Goal: Task Accomplishment & Management: Manage account settings

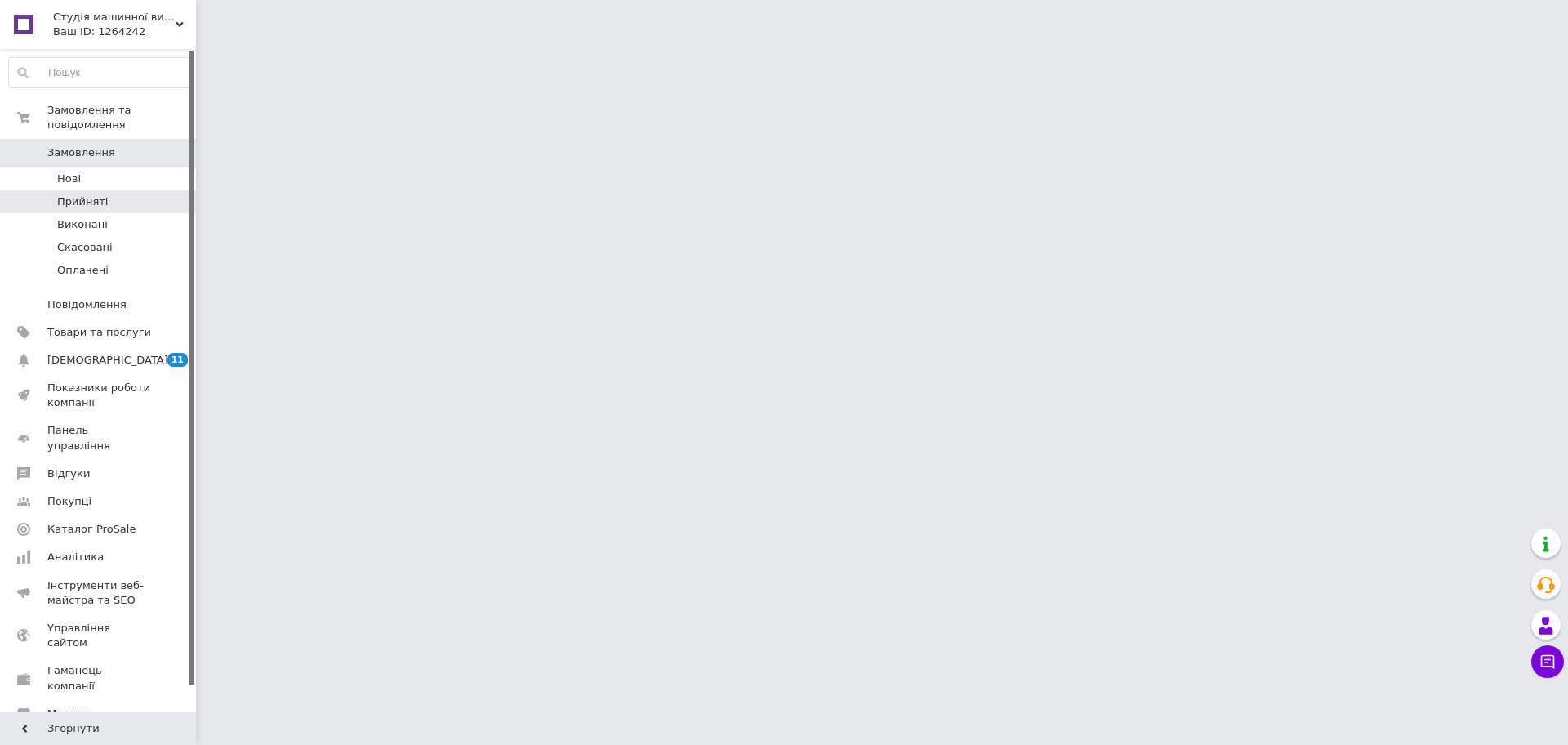
click at [94, 195] on span "Прийняті" at bounding box center [83, 201] width 51 height 15
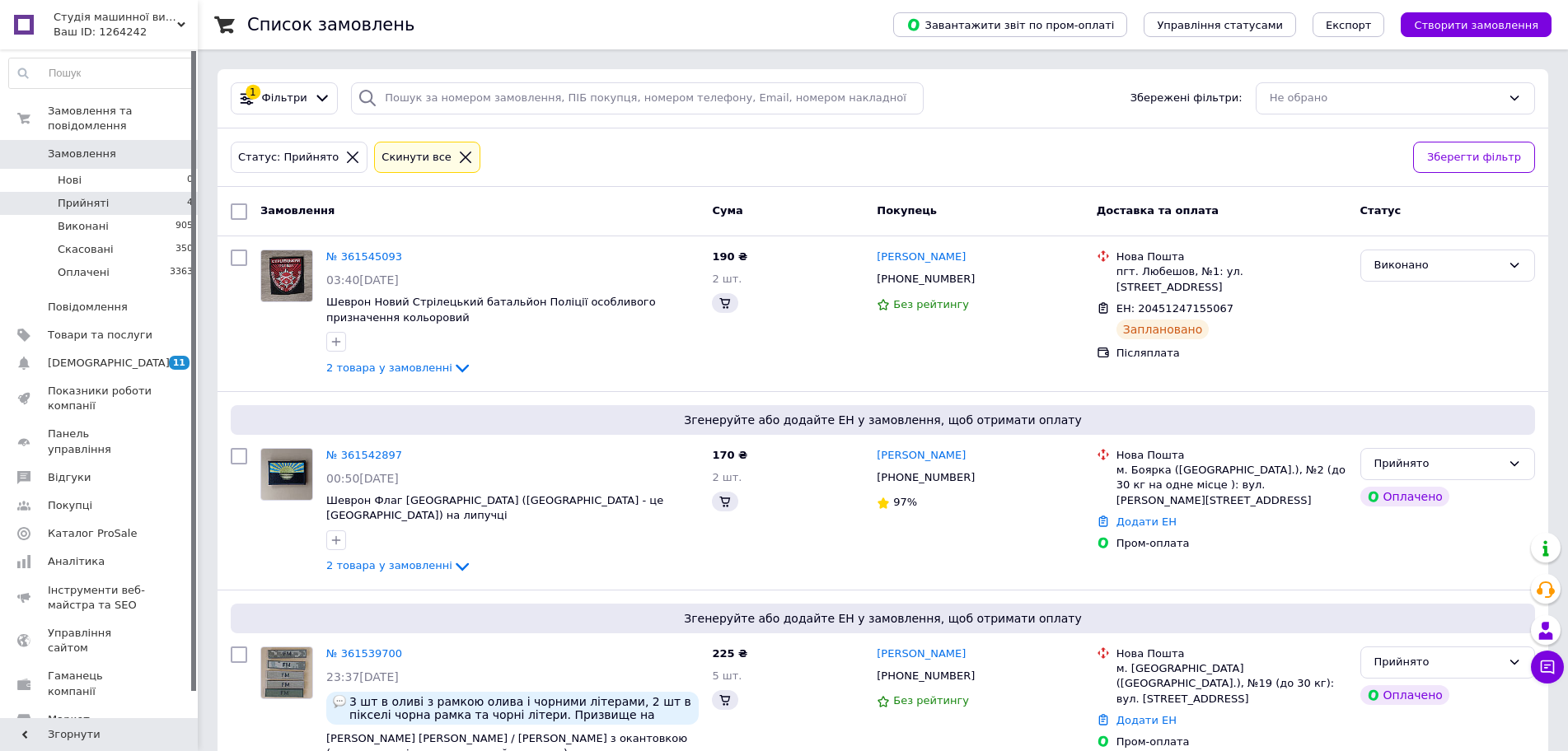
click at [100, 196] on span "Прийняті" at bounding box center [83, 203] width 51 height 15
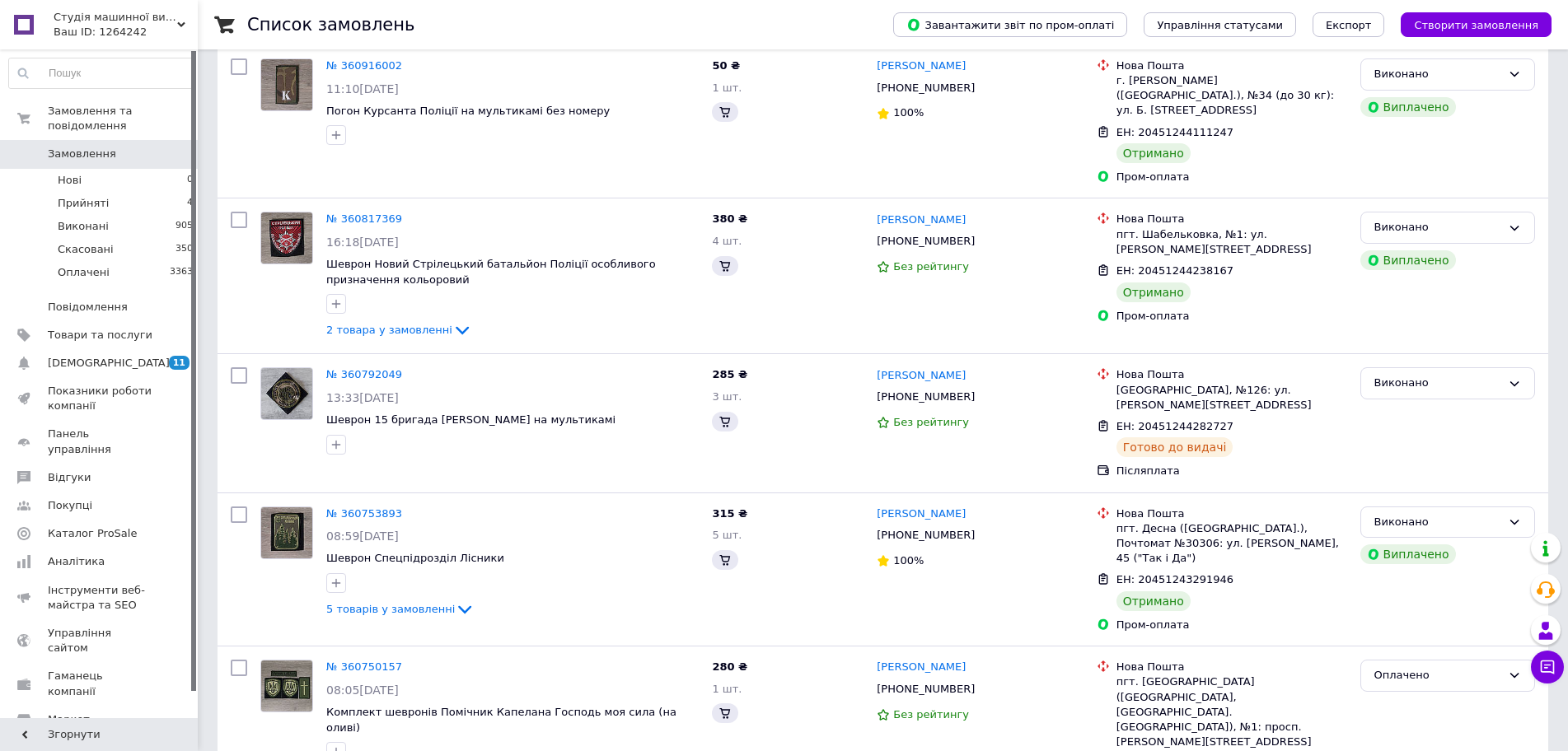
scroll to position [2480, 0]
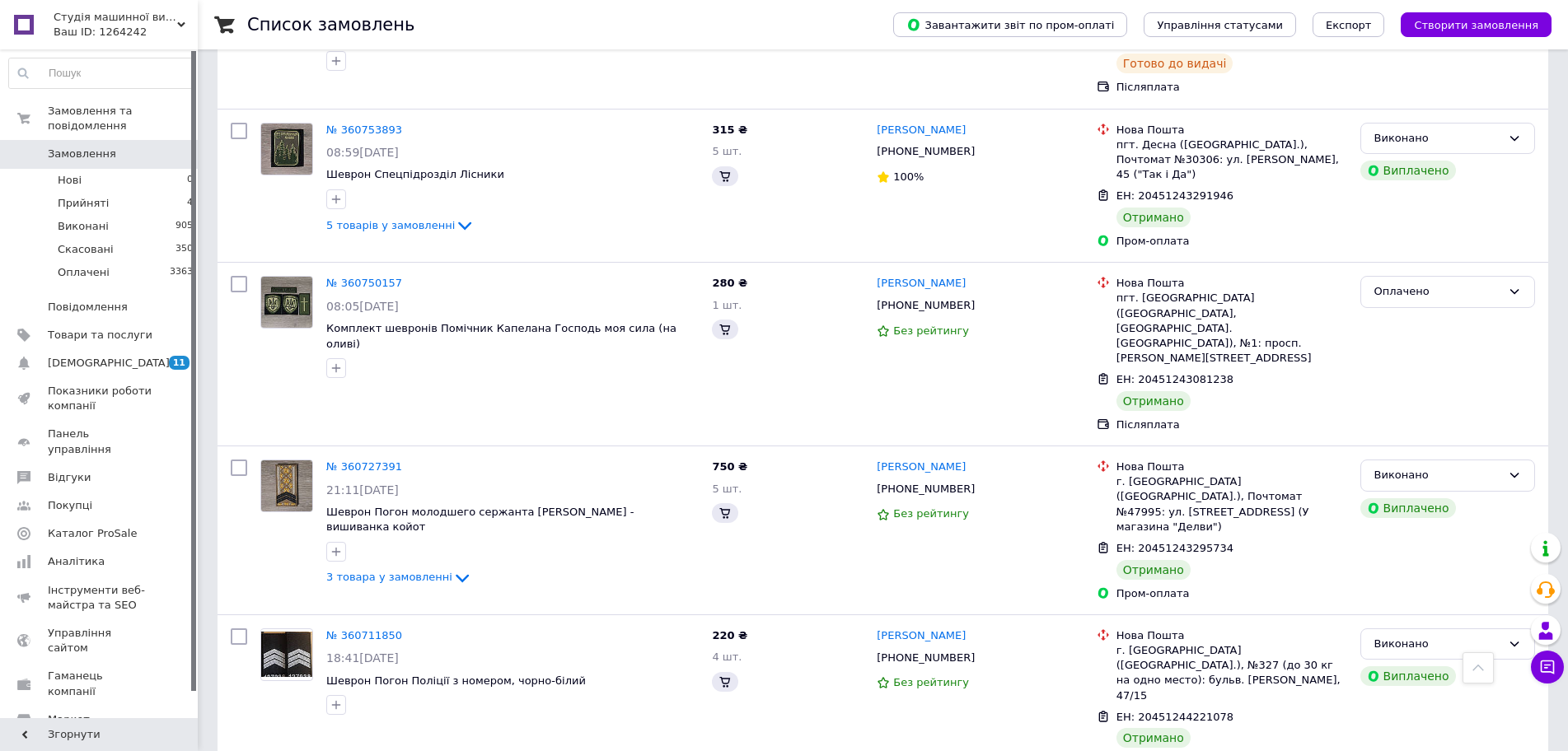
click at [84, 147] on span "Замовлення" at bounding box center [82, 154] width 69 height 15
click at [83, 196] on span "Прийняті" at bounding box center [83, 203] width 51 height 15
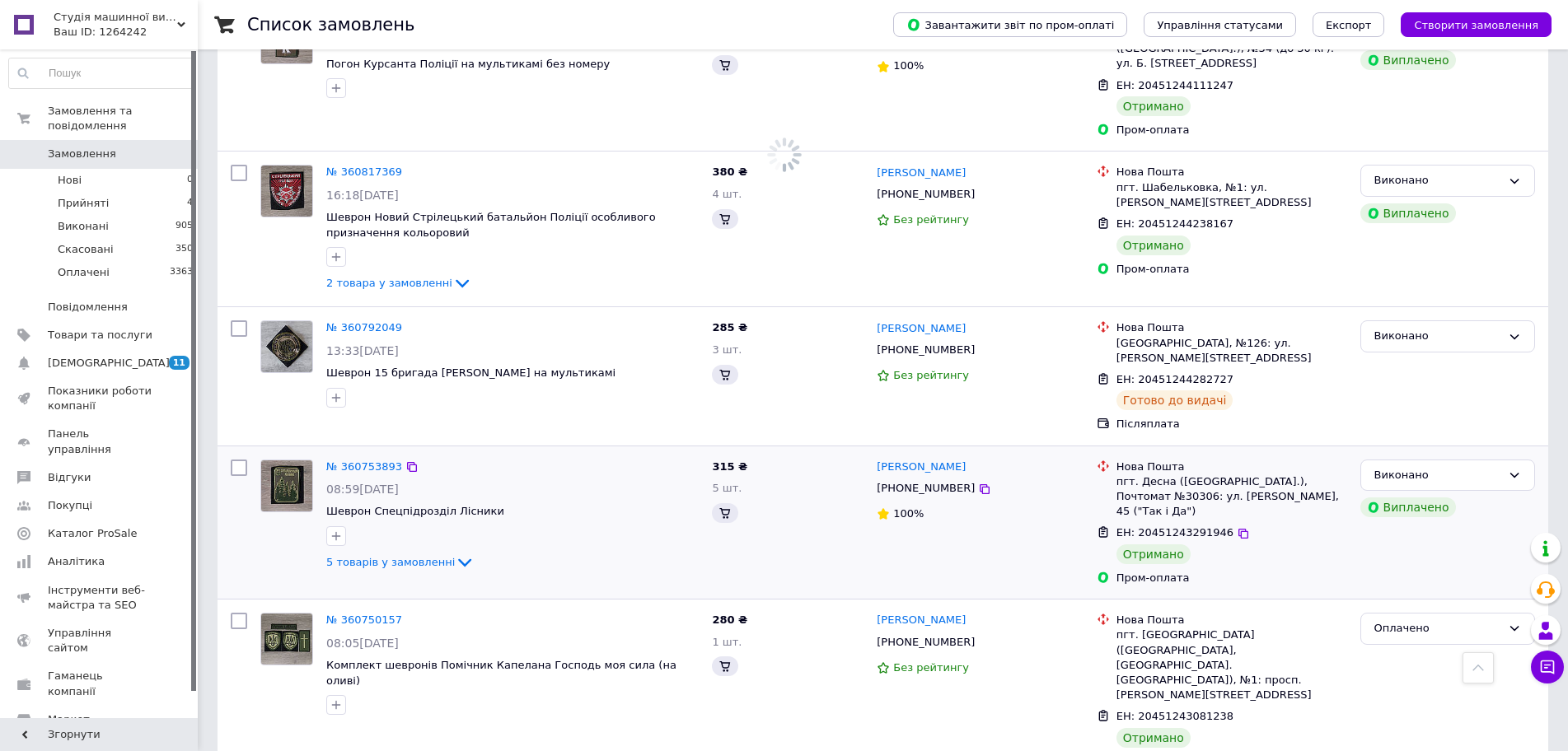
scroll to position [1986, 0]
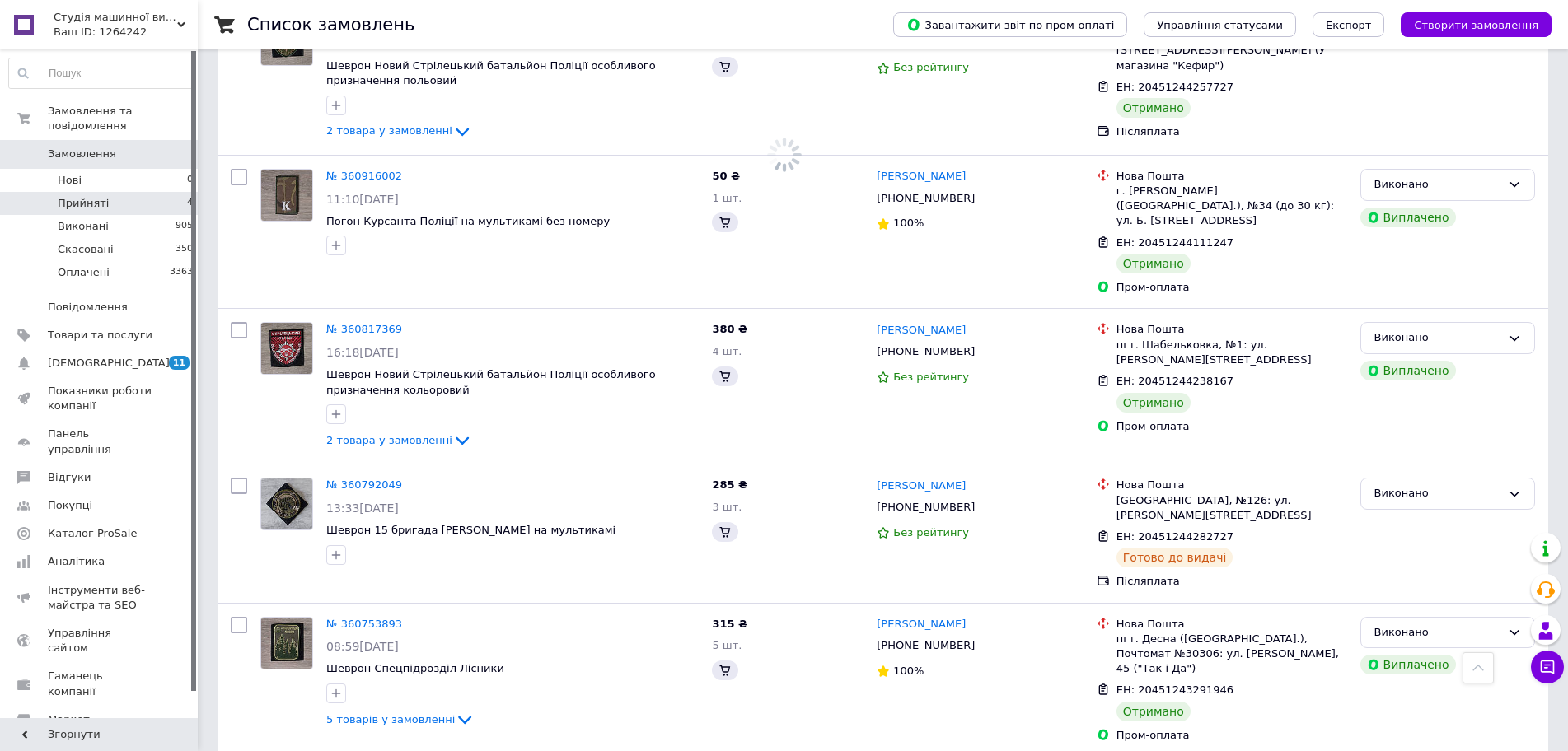
click at [86, 196] on span "Прийняті" at bounding box center [83, 203] width 51 height 15
click at [90, 196] on span "Прийняті" at bounding box center [83, 203] width 51 height 15
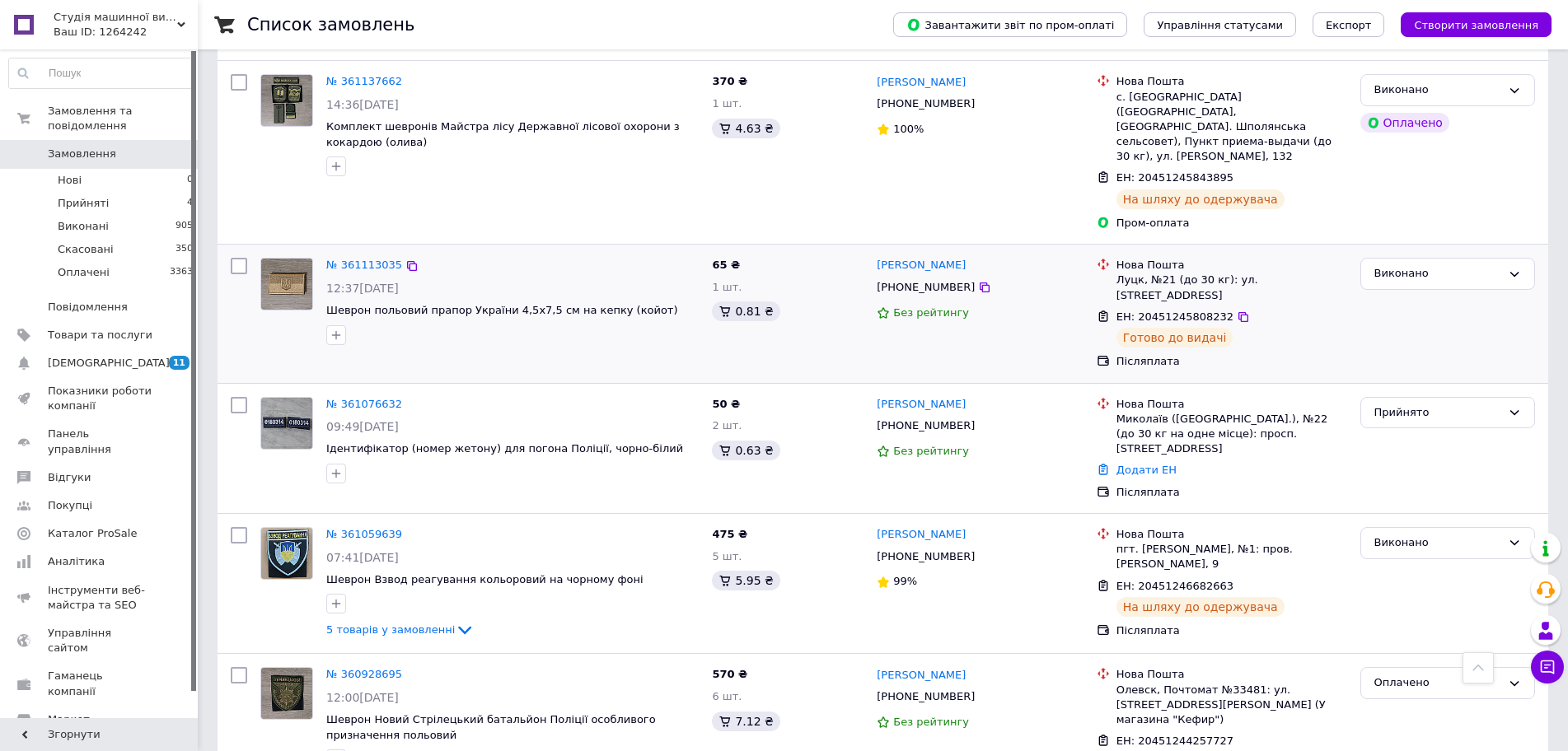
scroll to position [1318, 0]
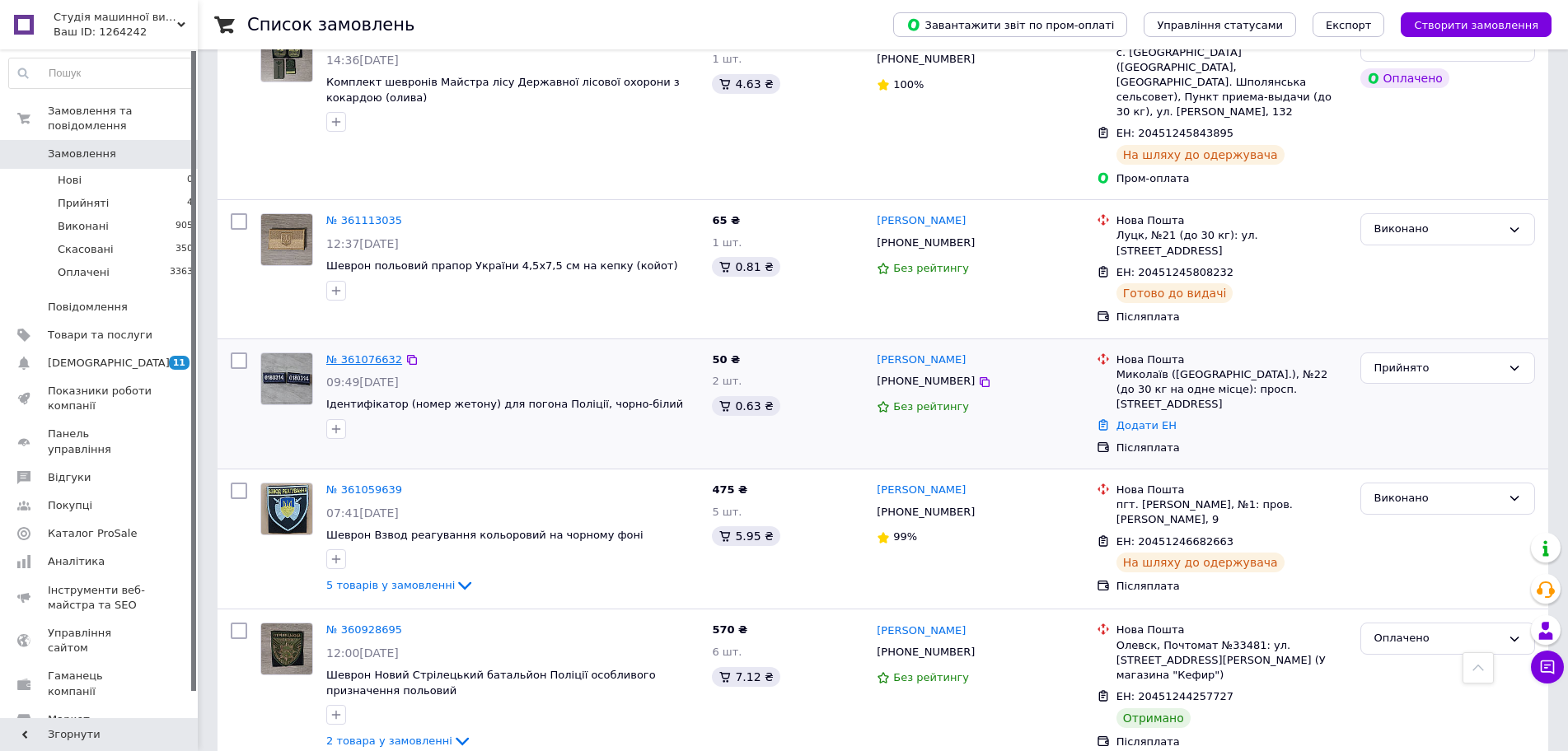
click at [368, 353] on link "№ 361076632" at bounding box center [364, 359] width 76 height 13
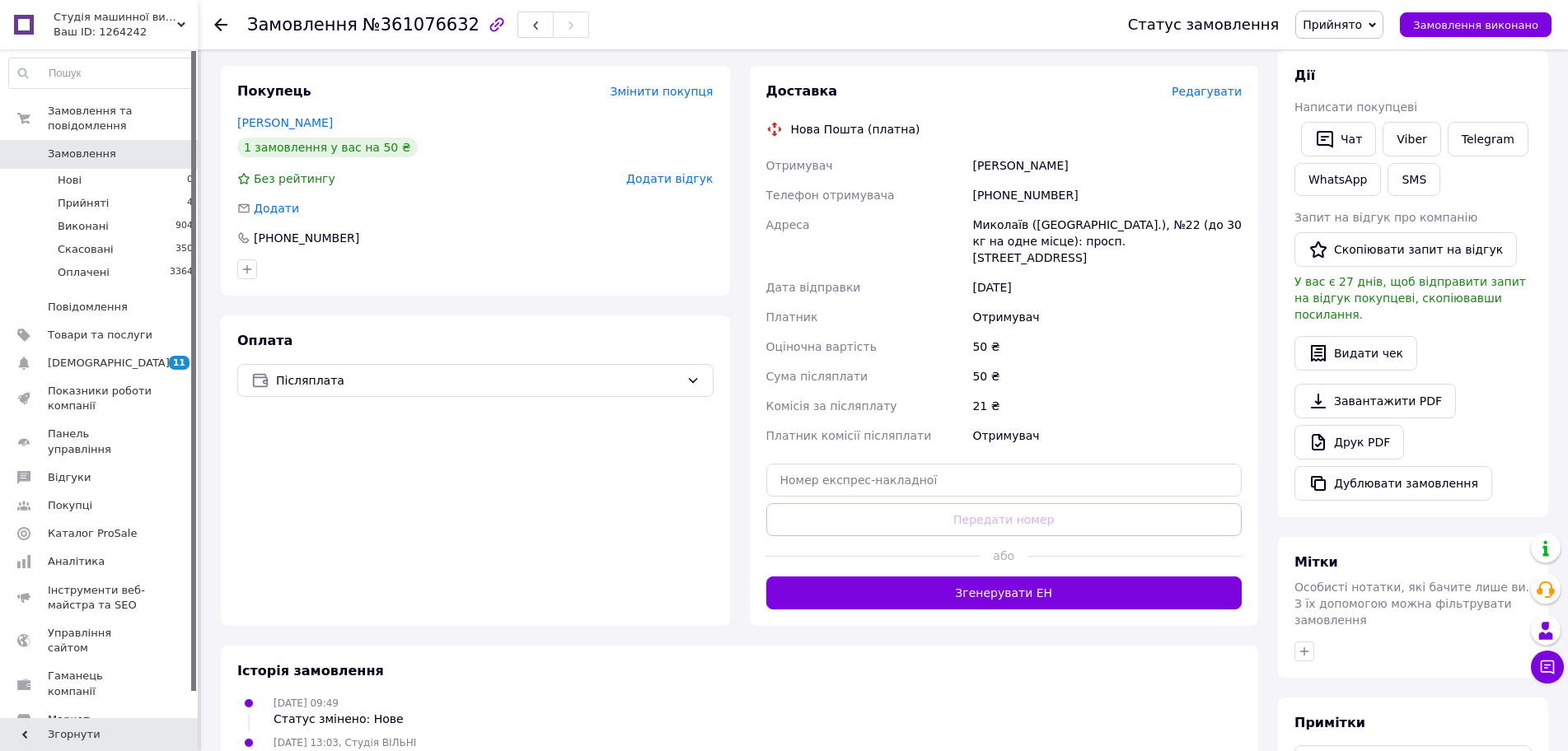
scroll to position [329, 0]
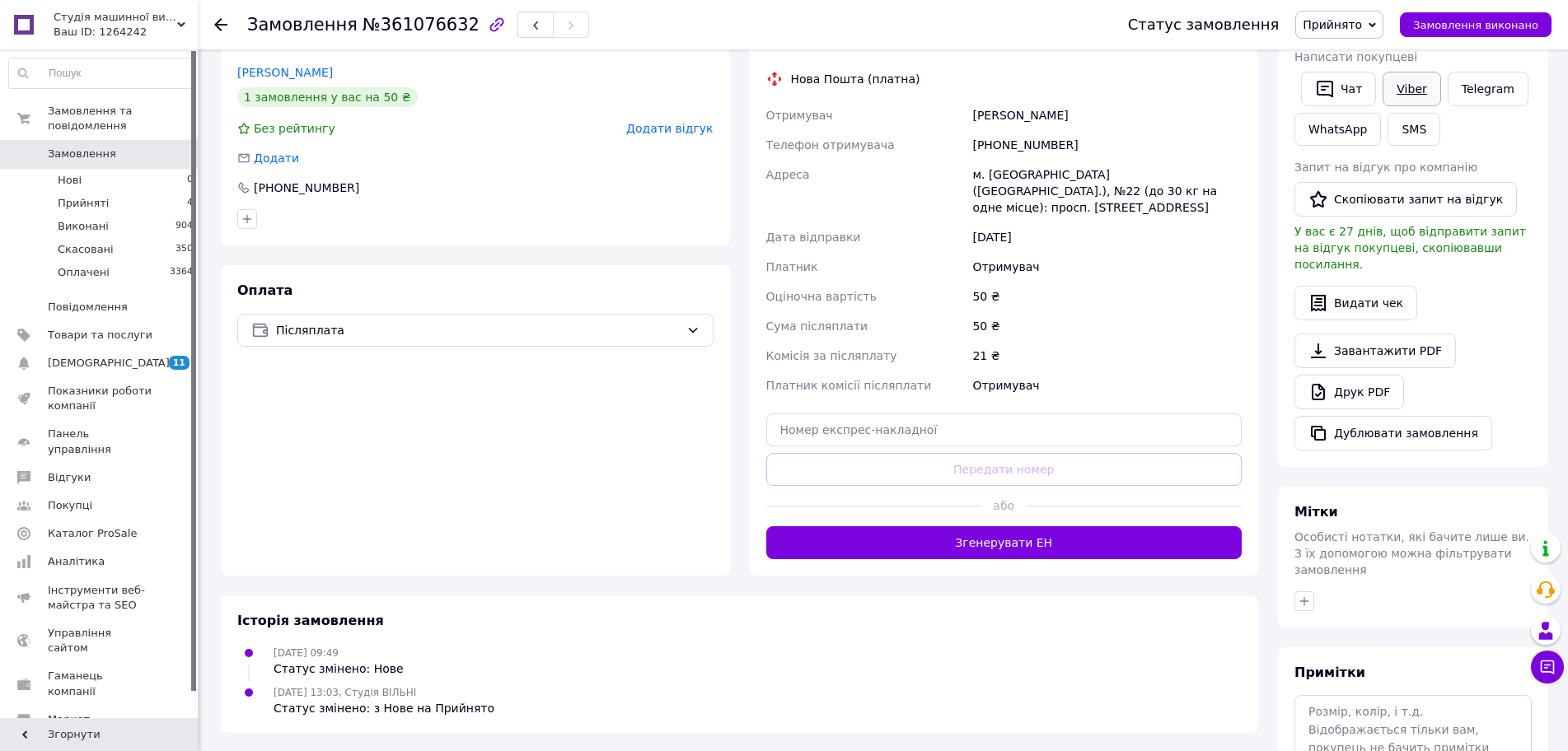
click at [1392, 91] on link "Viber" at bounding box center [1411, 88] width 58 height 34
click at [272, 490] on div "Оплата Післяплата" at bounding box center [475, 420] width 509 height 311
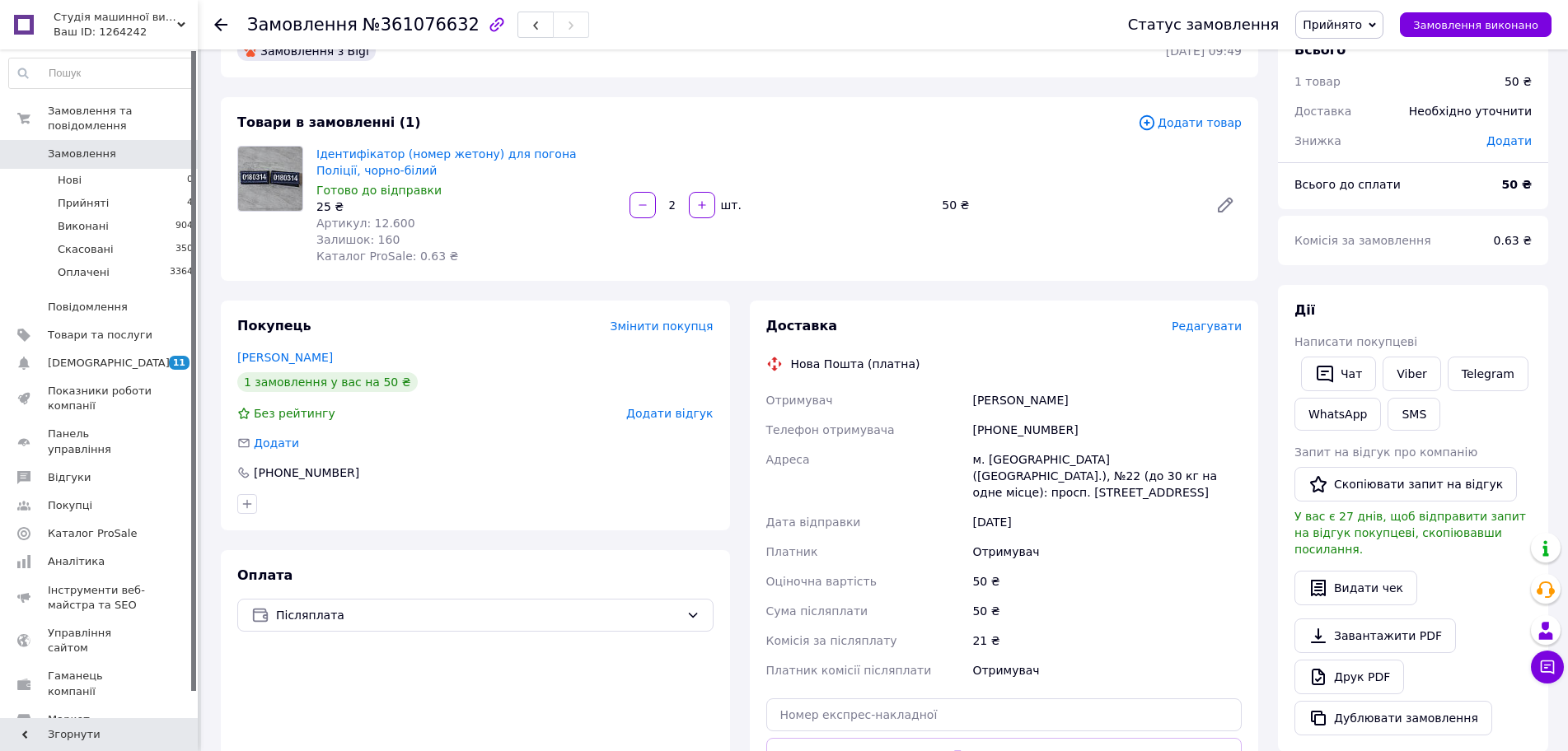
scroll to position [0, 0]
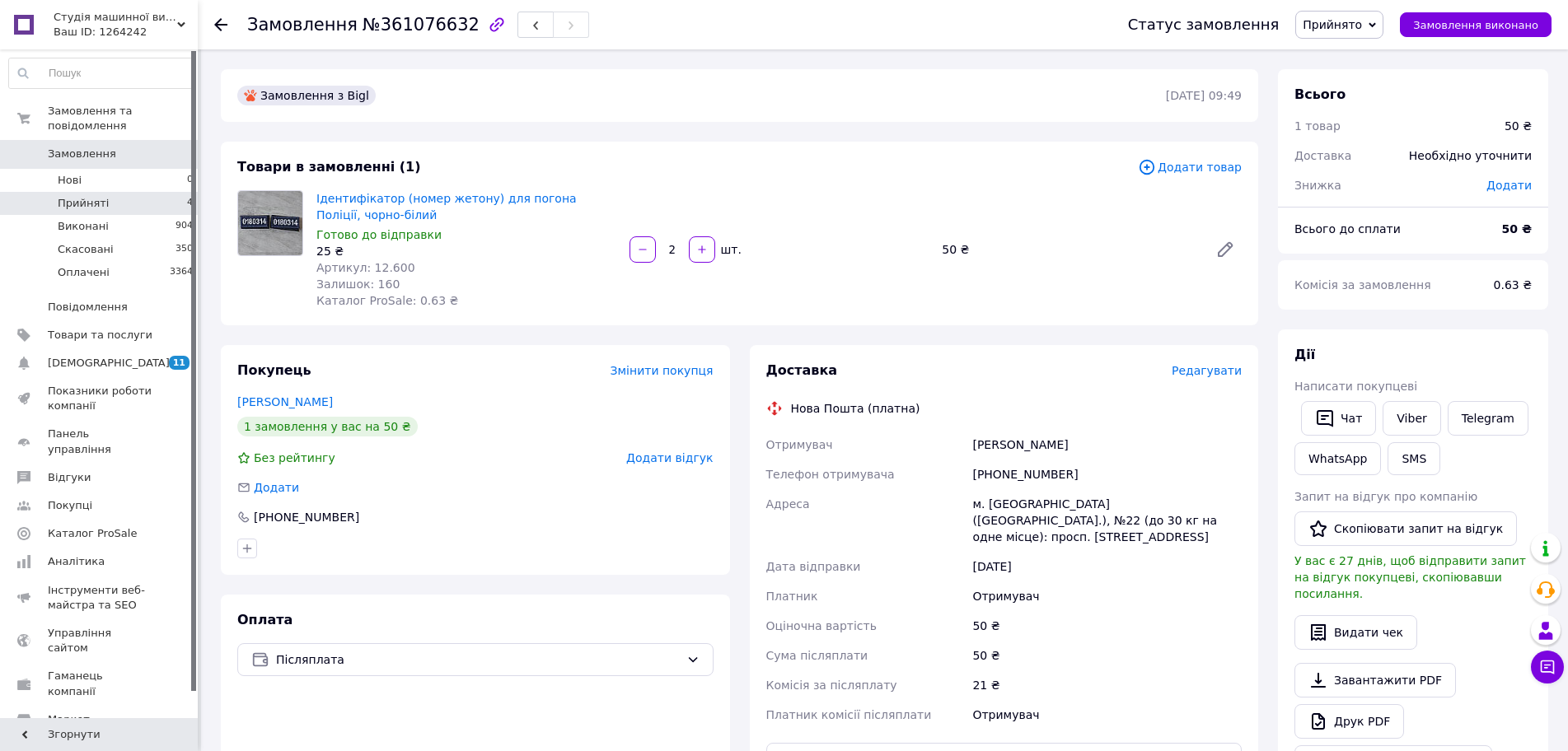
click at [74, 196] on span "Прийняті" at bounding box center [83, 203] width 51 height 15
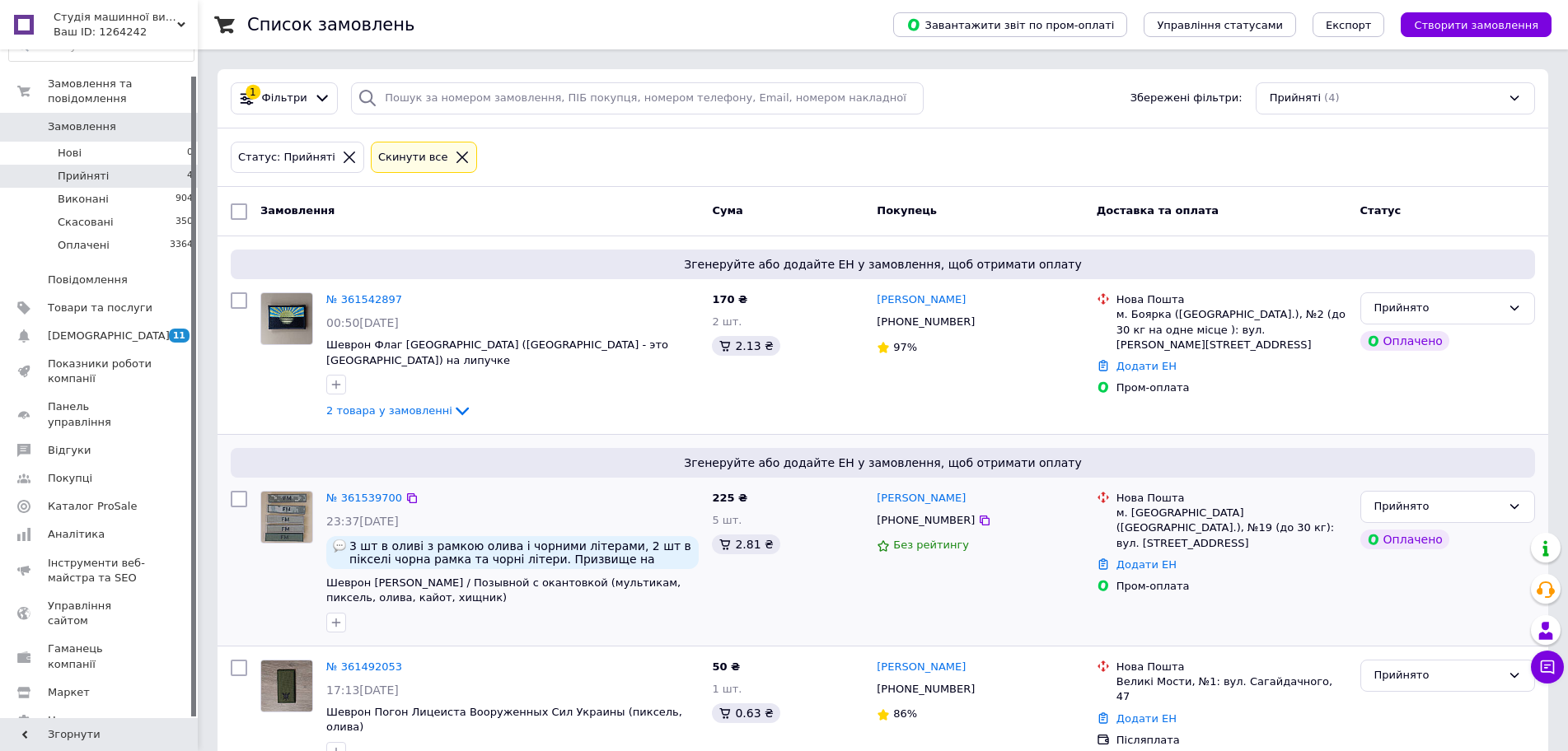
click at [293, 571] on div at bounding box center [286, 562] width 66 height 155
